Goal: Check status: Check status

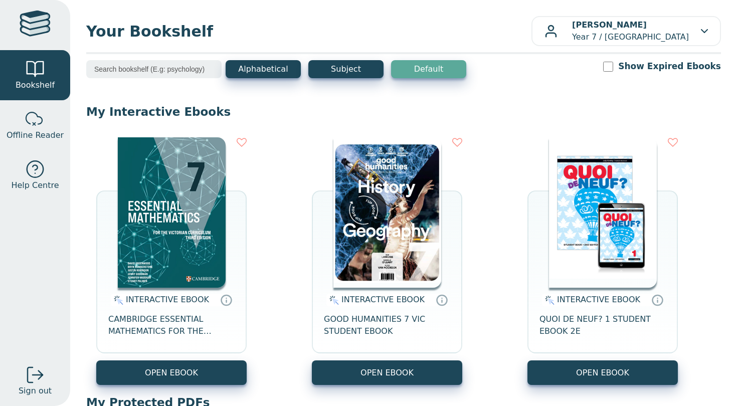
click at [171, 79] on div "Alphabetical Subject Default Show Expired Ebooks" at bounding box center [403, 75] width 635 height 31
click at [171, 72] on input "search" at bounding box center [153, 69] width 135 height 18
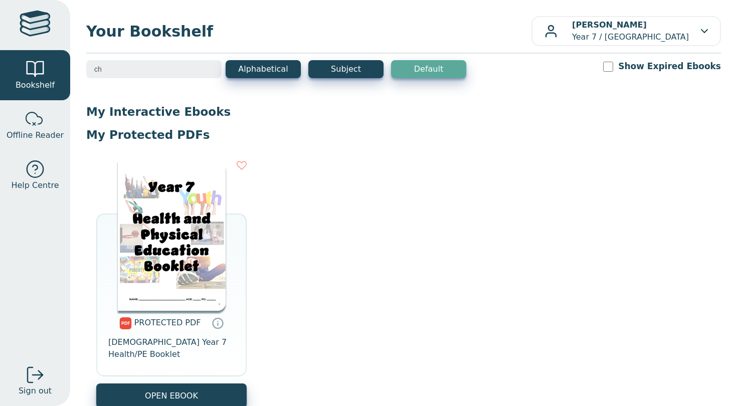
type input "c"
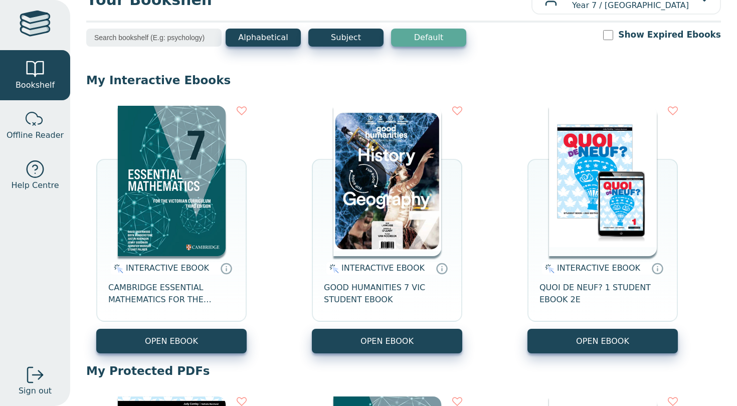
scroll to position [31, 0]
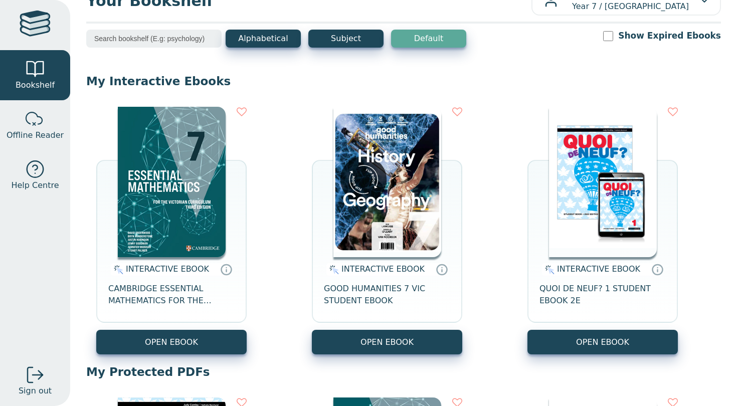
click at [634, 32] on div "Show Expired Ebooks" at bounding box center [662, 36] width 118 height 13
click at [613, 38] on input "Show Expired Ebooks" at bounding box center [608, 36] width 10 height 10
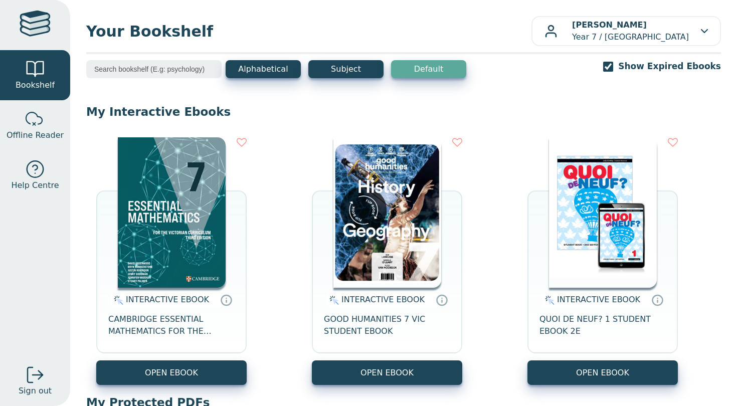
scroll to position [0, 0]
click at [613, 63] on input "Show Expired Ebooks" at bounding box center [608, 67] width 10 height 10
checkbox input "false"
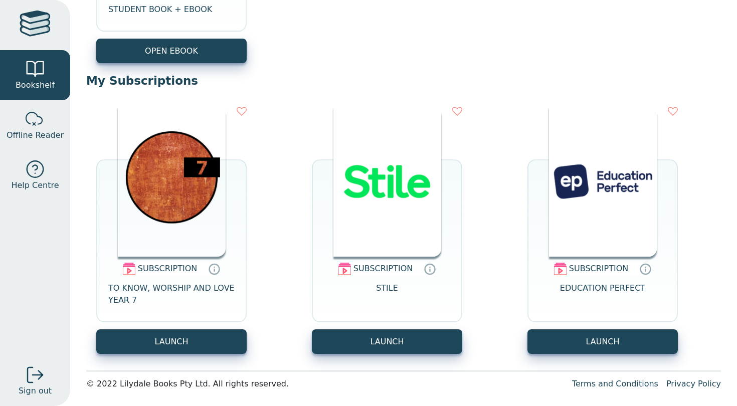
scroll to position [880, 0]
click at [191, 345] on button "LAUNCH" at bounding box center [171, 341] width 150 height 25
